Goal: Navigation & Orientation: Find specific page/section

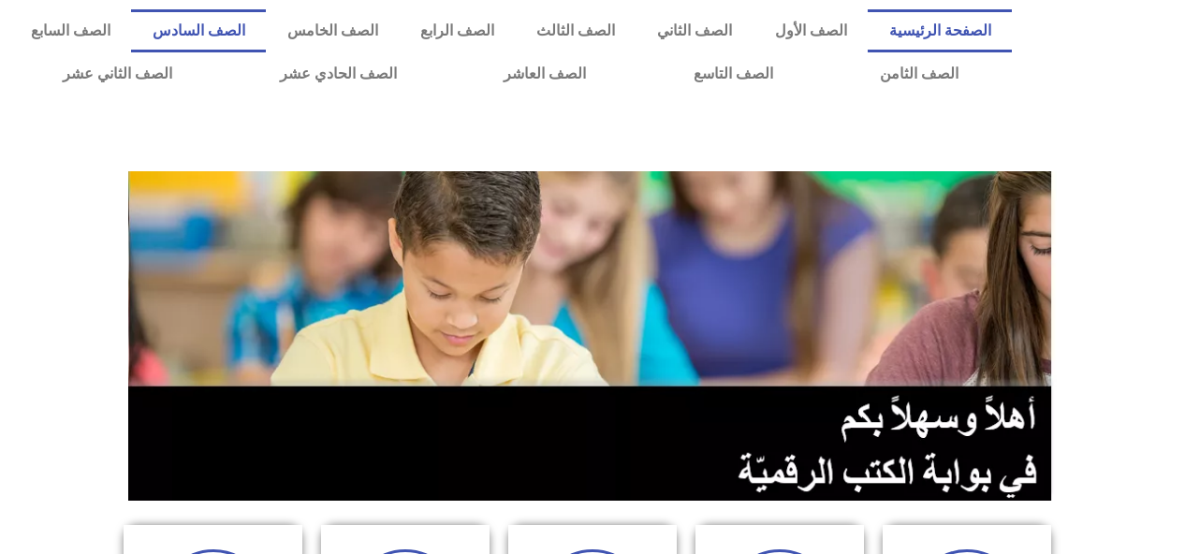
click at [266, 31] on link "الصف السادس" at bounding box center [198, 30] width 135 height 43
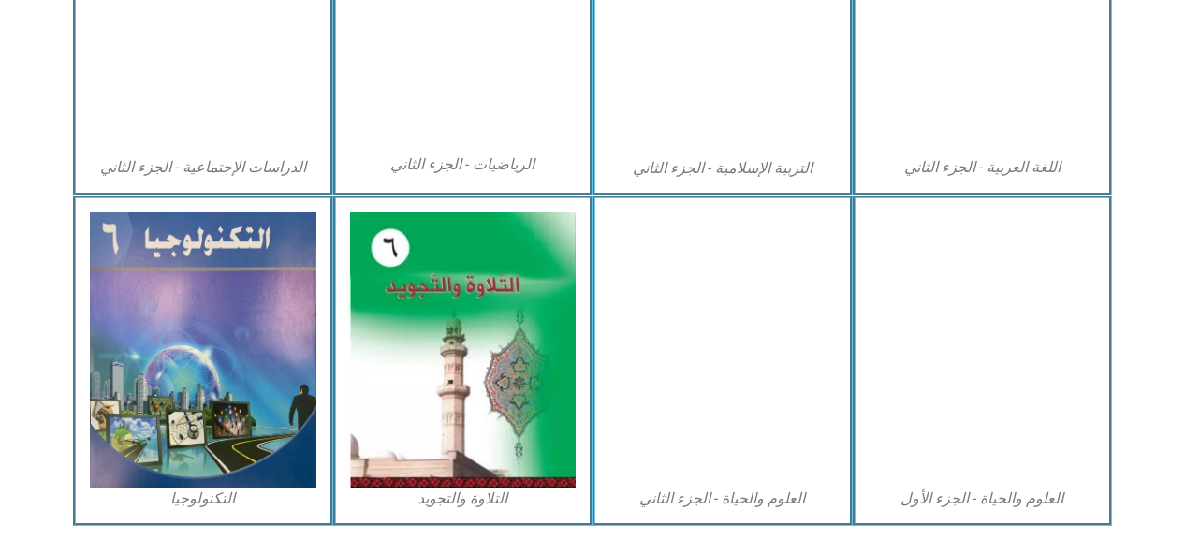
scroll to position [1068, 0]
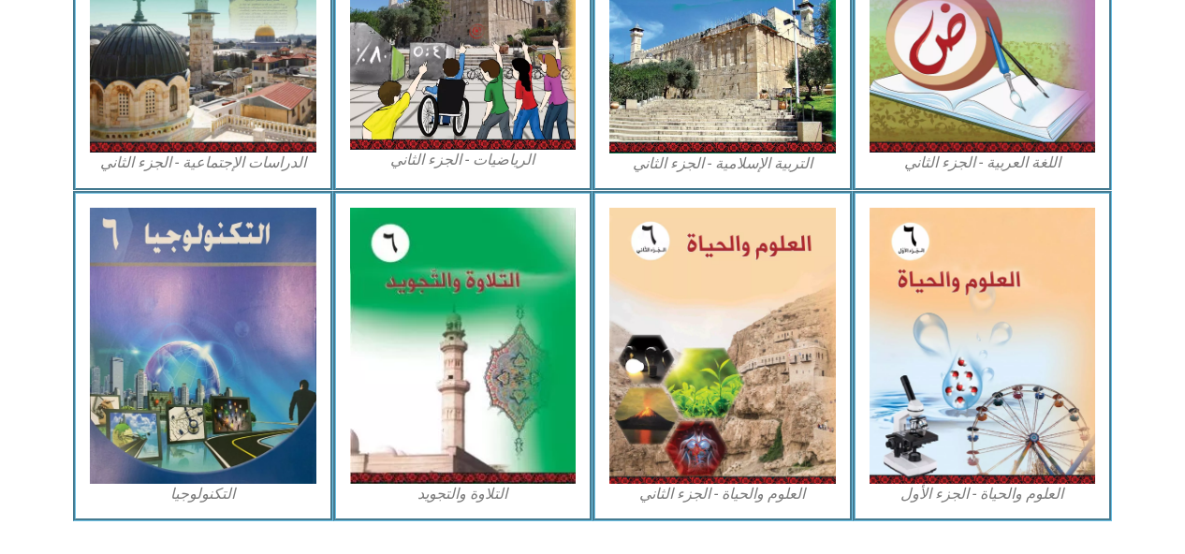
click at [941, 311] on img at bounding box center [982, 346] width 226 height 276
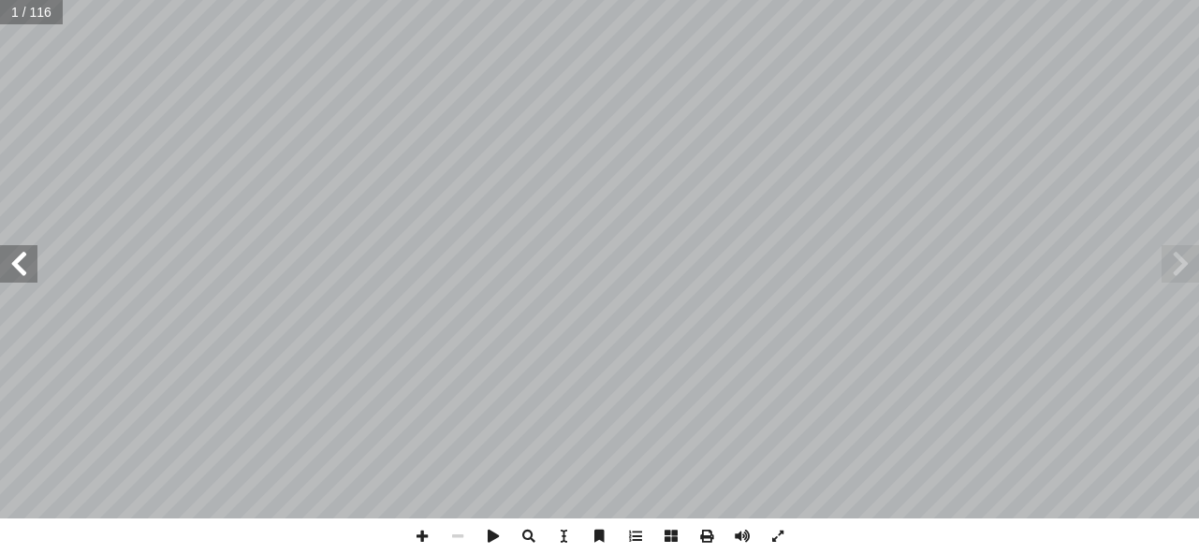
click at [26, 261] on span at bounding box center [18, 263] width 37 height 37
click at [25, 256] on span at bounding box center [18, 263] width 37 height 37
click at [33, 252] on span at bounding box center [18, 263] width 37 height 37
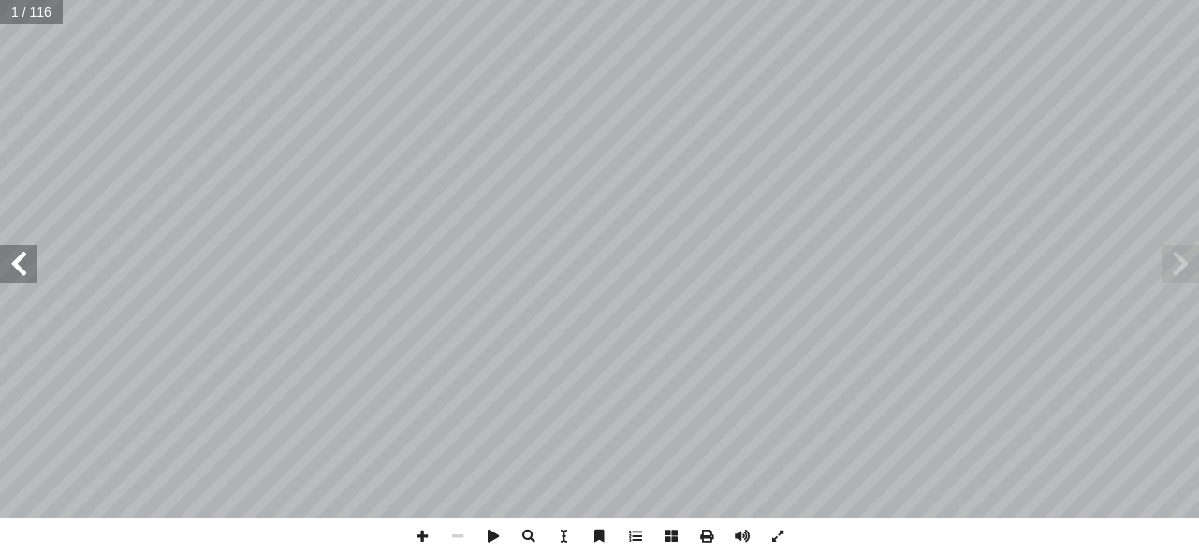
click at [33, 252] on span at bounding box center [18, 263] width 37 height 37
click at [26, 262] on span at bounding box center [18, 263] width 37 height 37
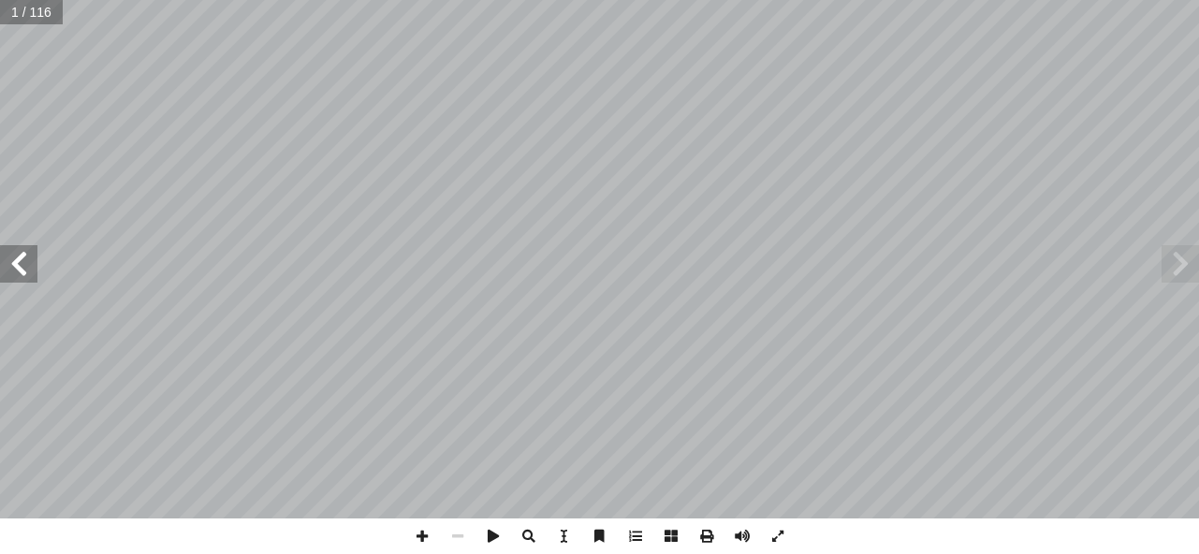
click at [27, 261] on span at bounding box center [18, 263] width 37 height 37
click at [31, 260] on span at bounding box center [18, 263] width 37 height 37
click at [32, 260] on span at bounding box center [18, 263] width 37 height 37
click at [32, 262] on span at bounding box center [18, 263] width 37 height 37
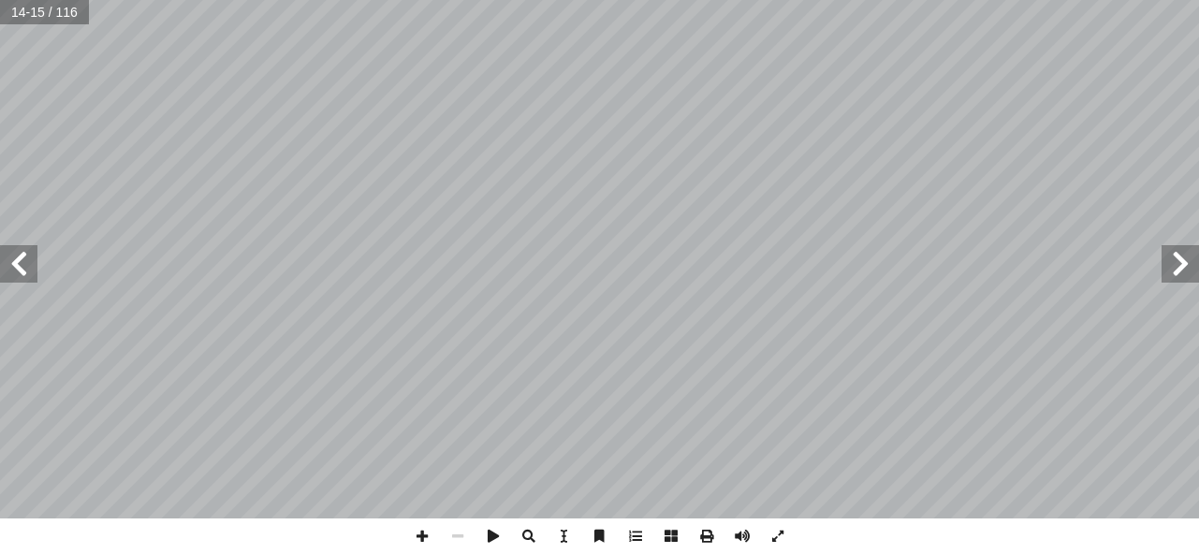
click at [32, 257] on span at bounding box center [18, 263] width 37 height 37
click at [27, 266] on span at bounding box center [18, 263] width 37 height 37
click at [1192, 266] on span at bounding box center [1179, 263] width 37 height 37
click at [1173, 260] on span at bounding box center [1179, 263] width 37 height 37
click at [22, 265] on span at bounding box center [18, 263] width 37 height 37
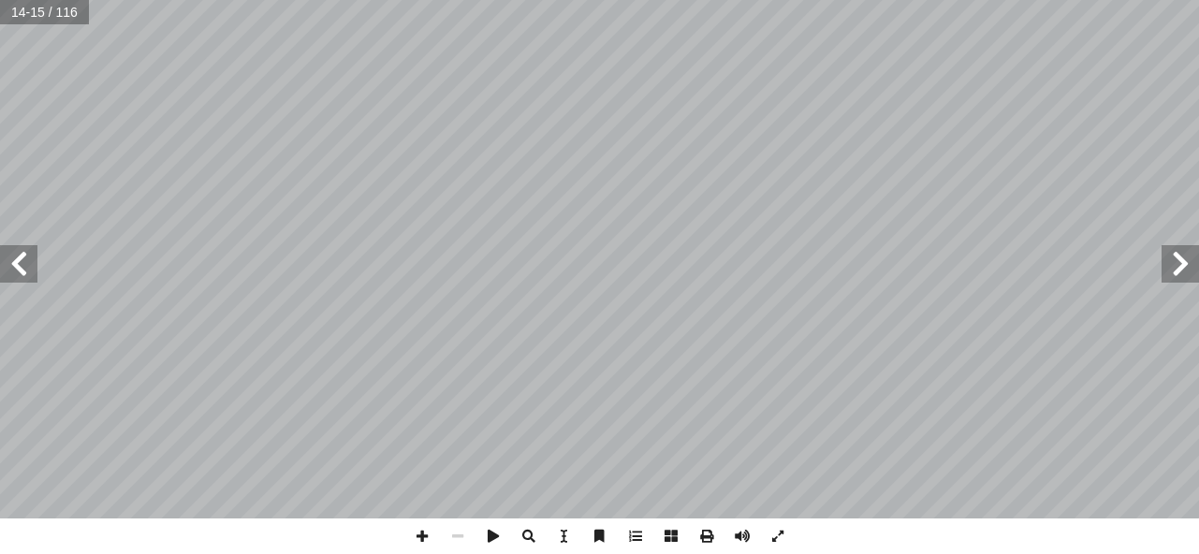
click at [17, 262] on span at bounding box center [18, 263] width 37 height 37
